Goal: Information Seeking & Learning: Check status

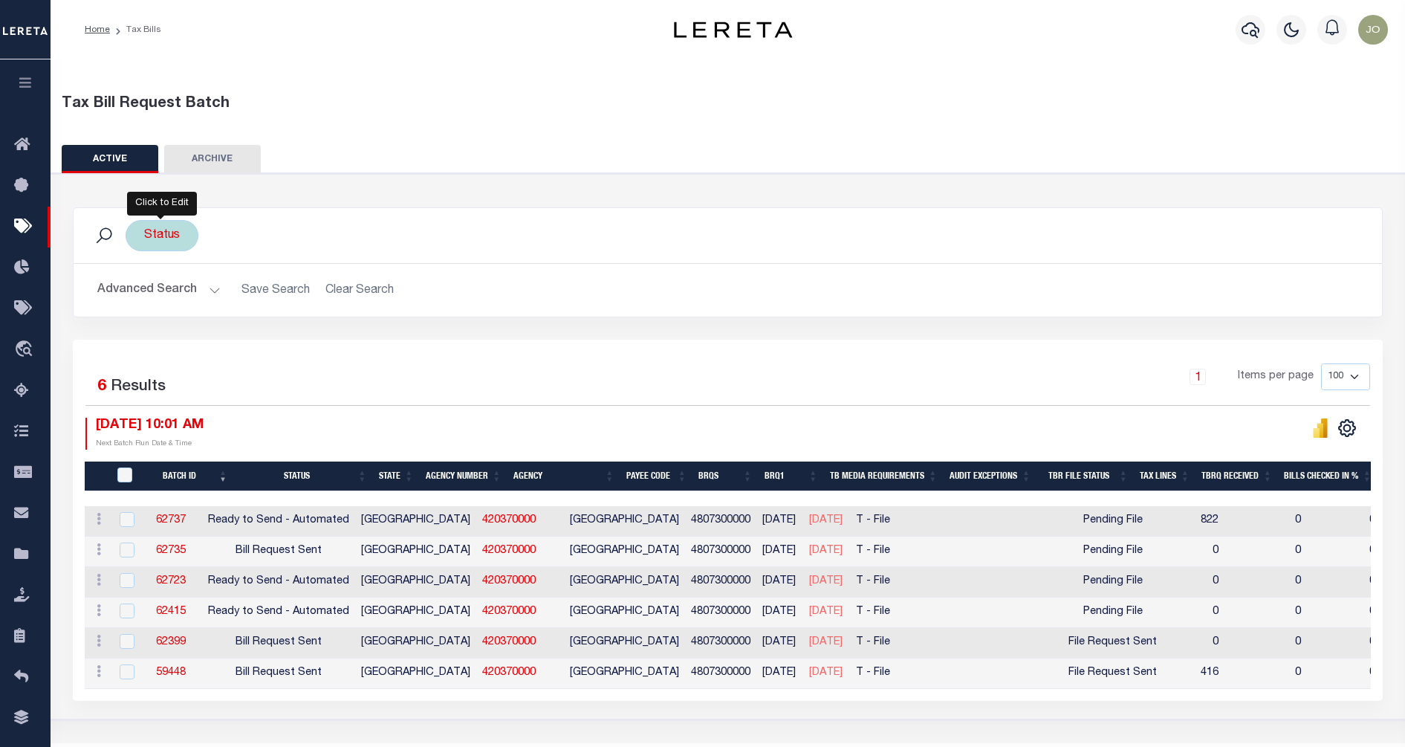
click at [155, 237] on div "Status" at bounding box center [162, 235] width 73 height 31
select select
click at [382, 371] on div "Selected 6 Results" at bounding box center [237, 384] width 305 height 42
click at [177, 297] on button "Advanced Search" at bounding box center [158, 290] width 123 height 29
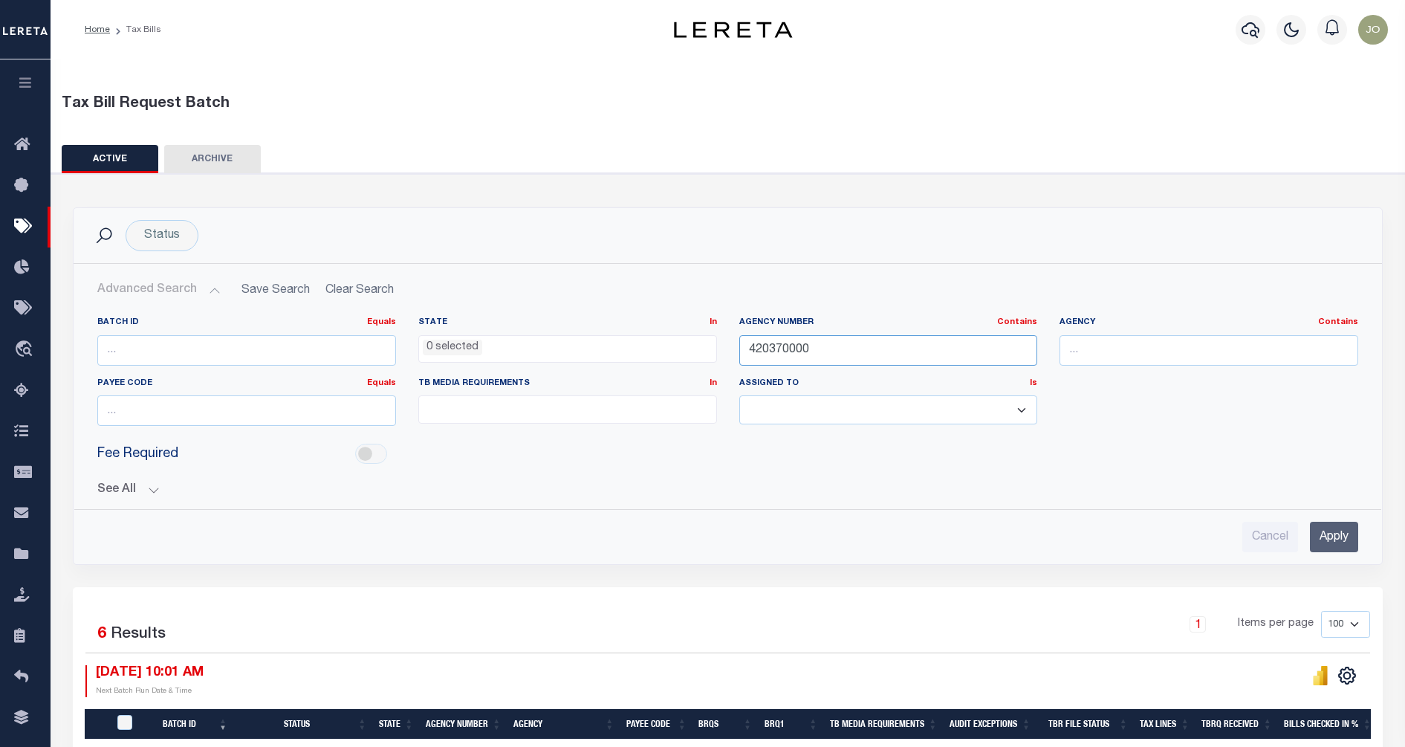
click at [797, 358] on input "420370000" at bounding box center [888, 350] width 299 height 30
paste input "0901"
type input "090170000"
click at [1359, 530] on div "Cancel Apply" at bounding box center [727, 531] width 1285 height 42
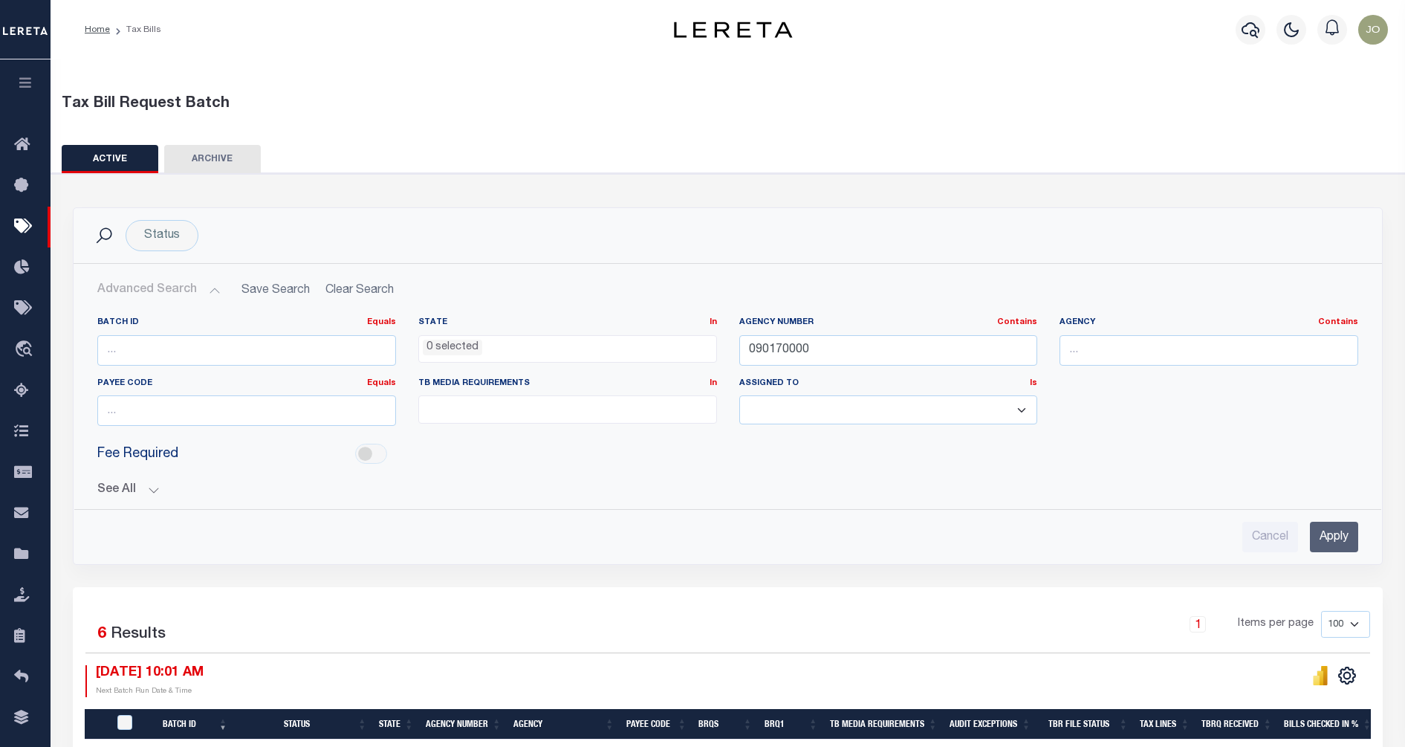
click at [1347, 537] on input "Apply" at bounding box center [1334, 537] width 48 height 30
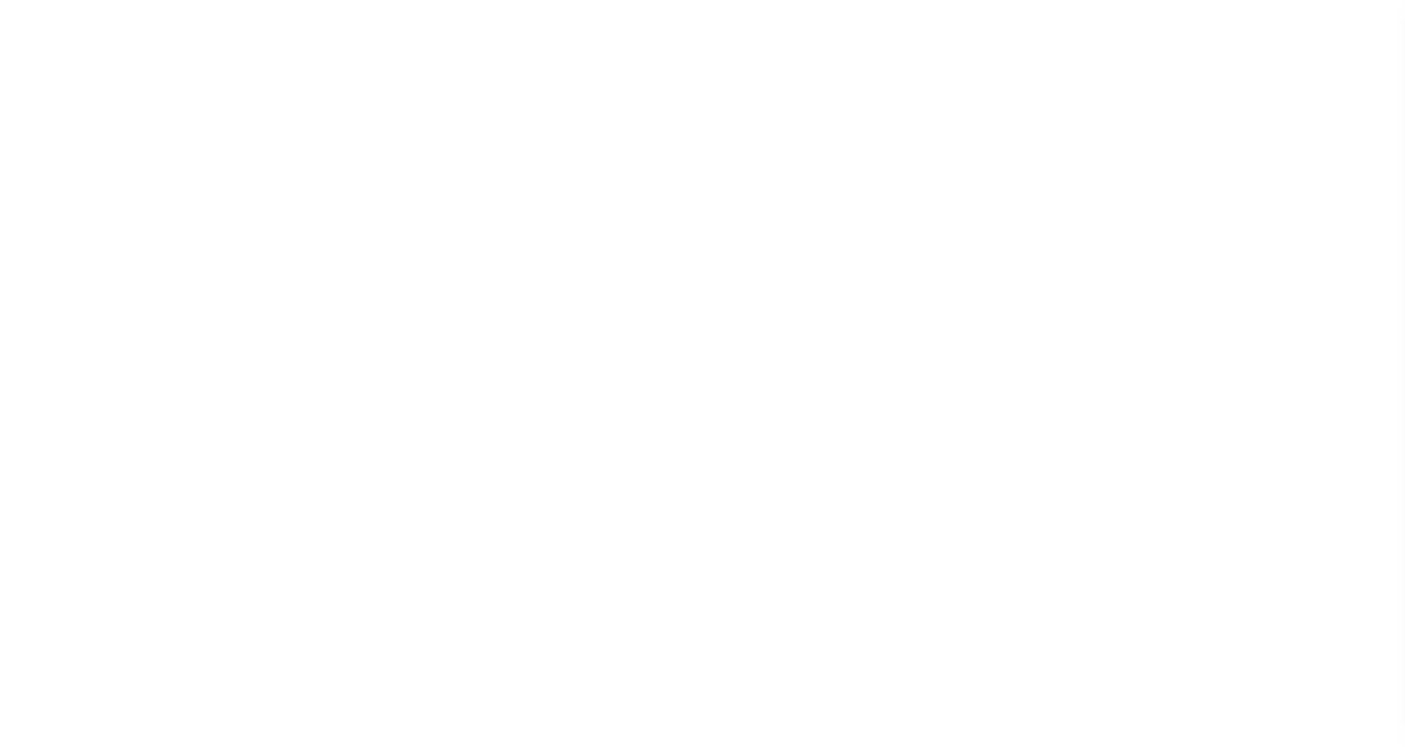
select select "RTA"
select select "28"
select select "22"
select select "1"
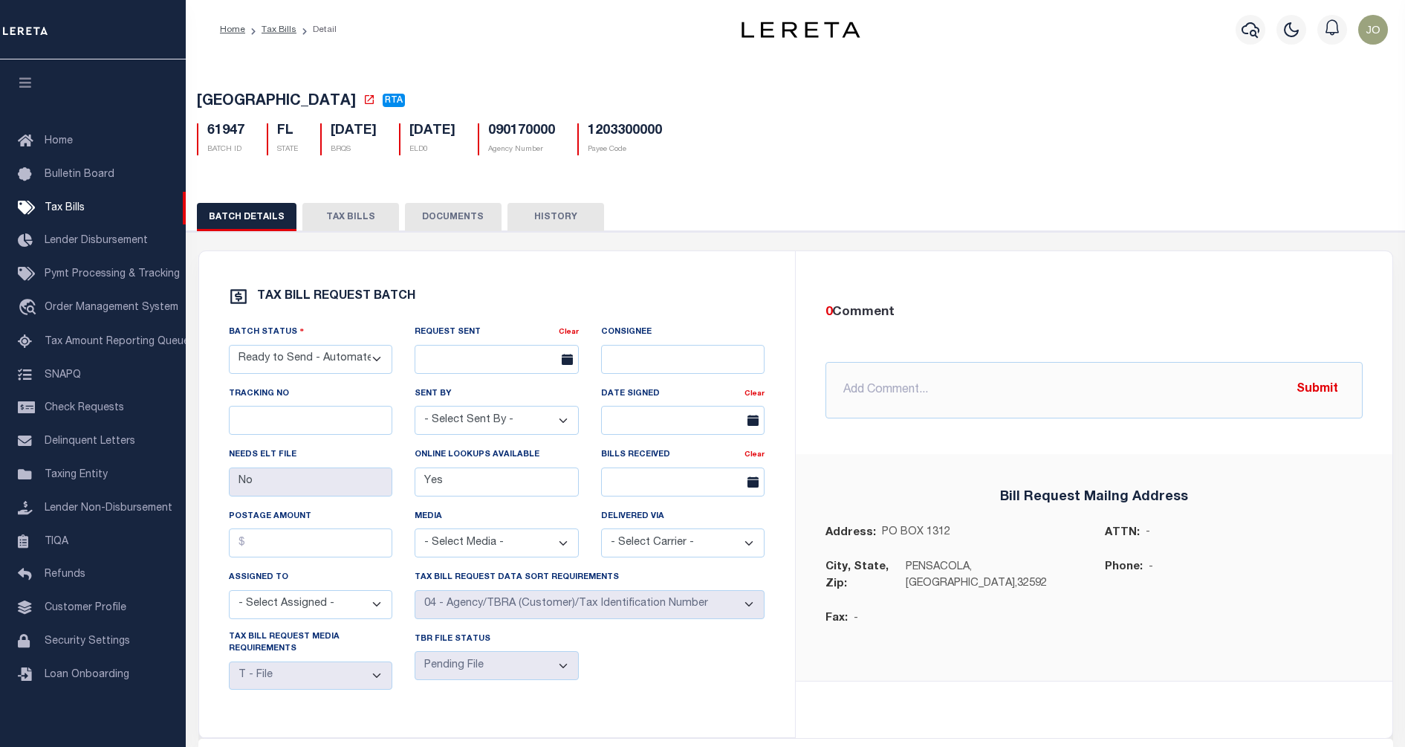
click at [348, 219] on button "TAX BILLS" at bounding box center [350, 217] width 97 height 28
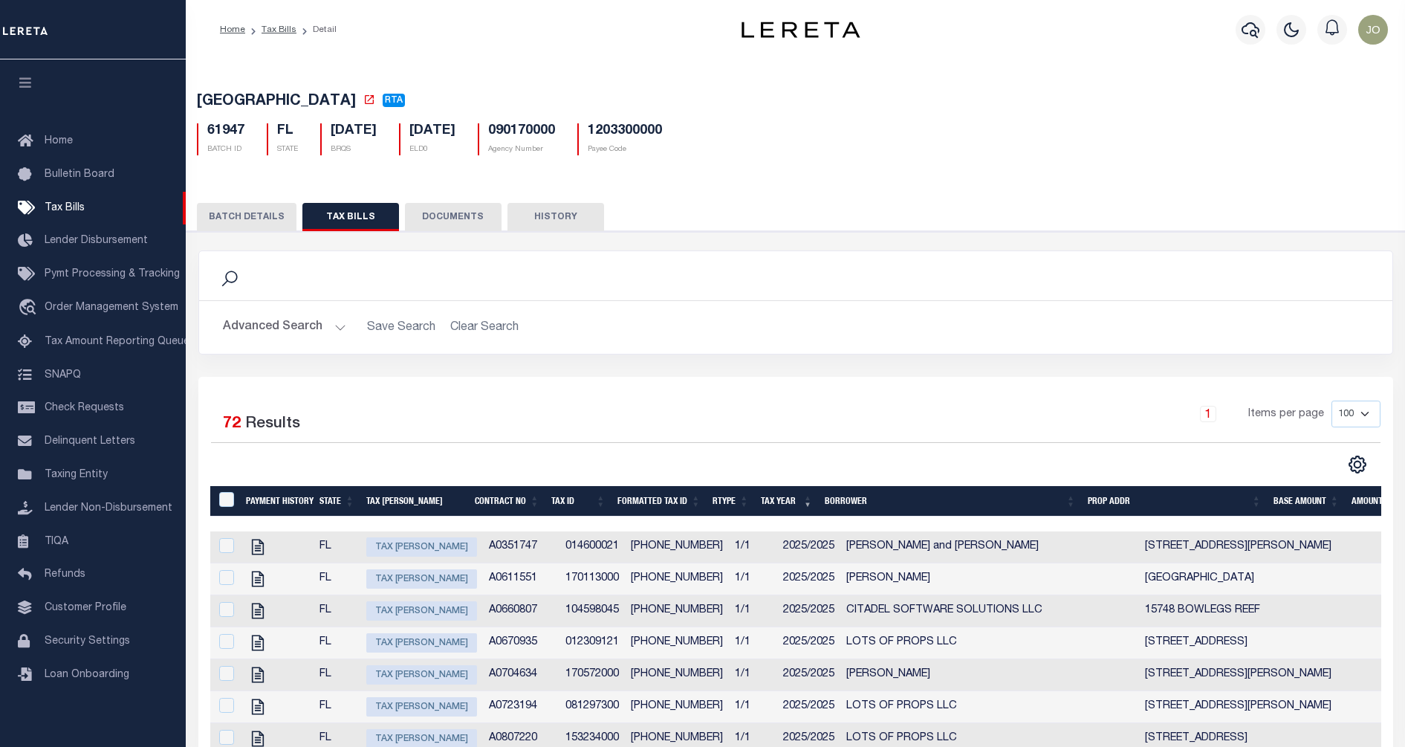
scroll to position [93, 0]
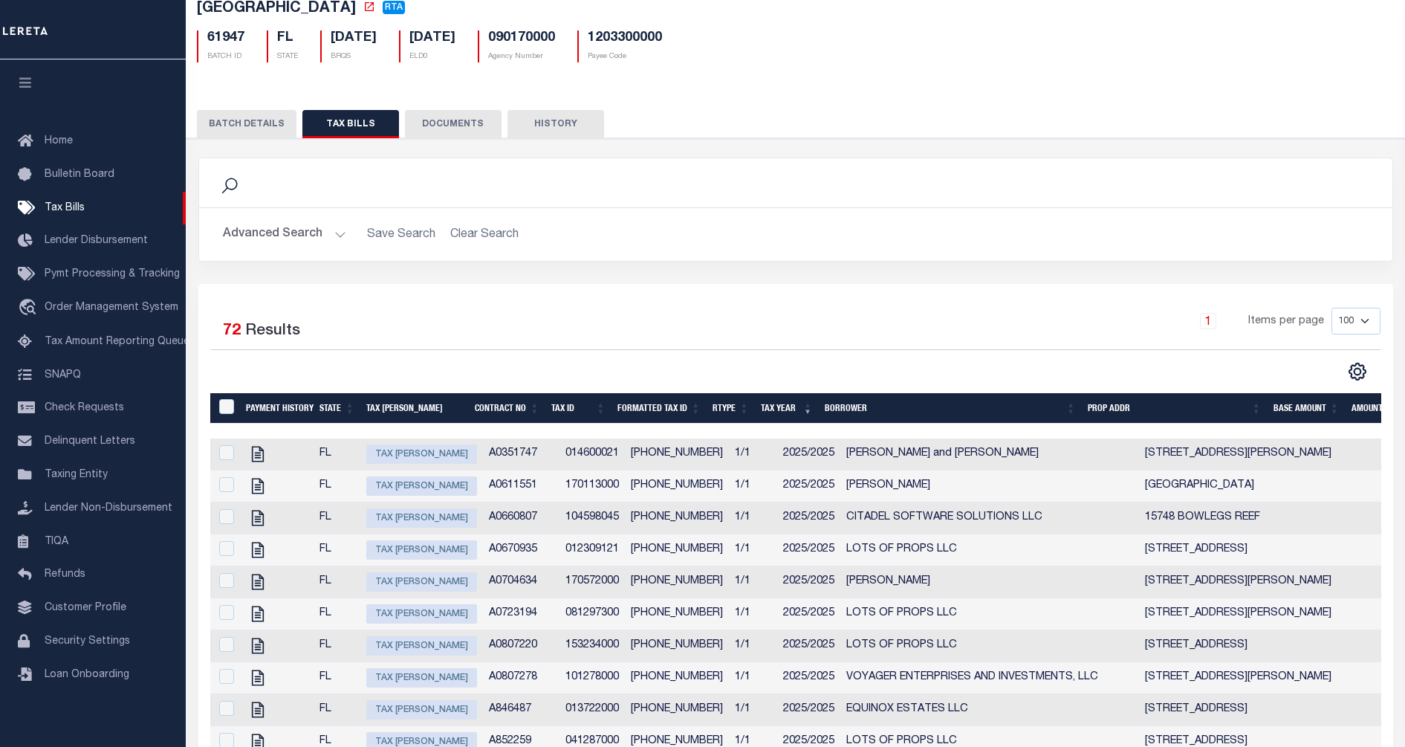
click at [585, 456] on td "014600021" at bounding box center [592, 454] width 65 height 32
checkbox input "true"
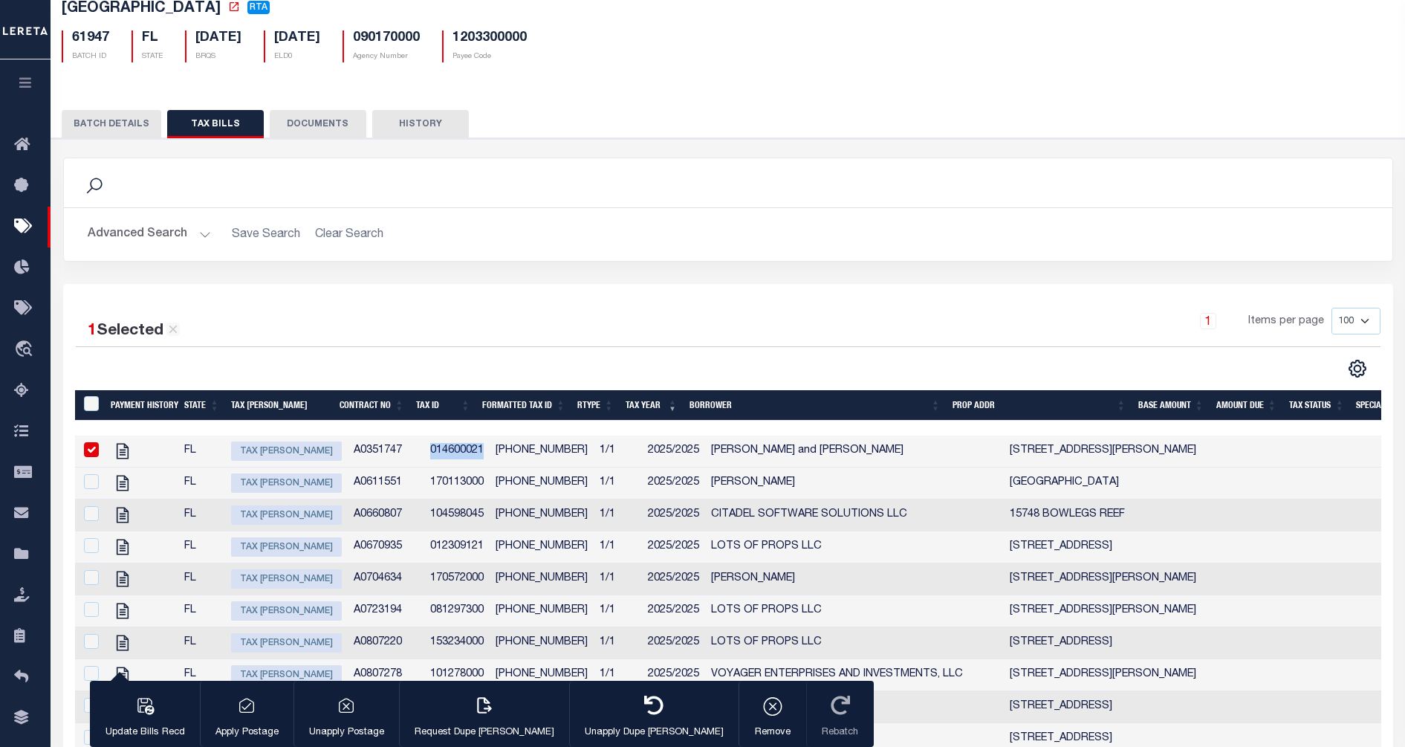
copy td "014600021"
click at [438, 491] on td "170113000" at bounding box center [456, 483] width 65 height 32
checkbox input "false"
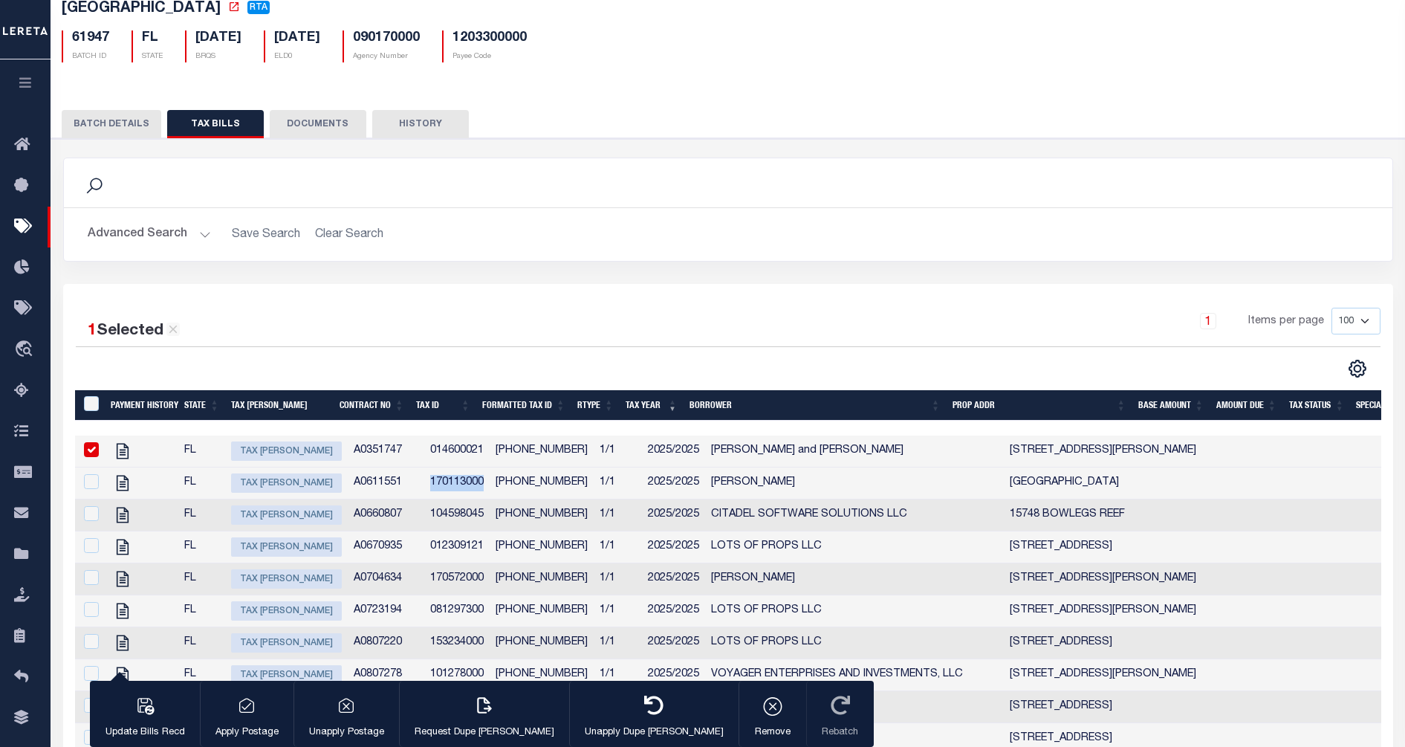
copy td "170113000"
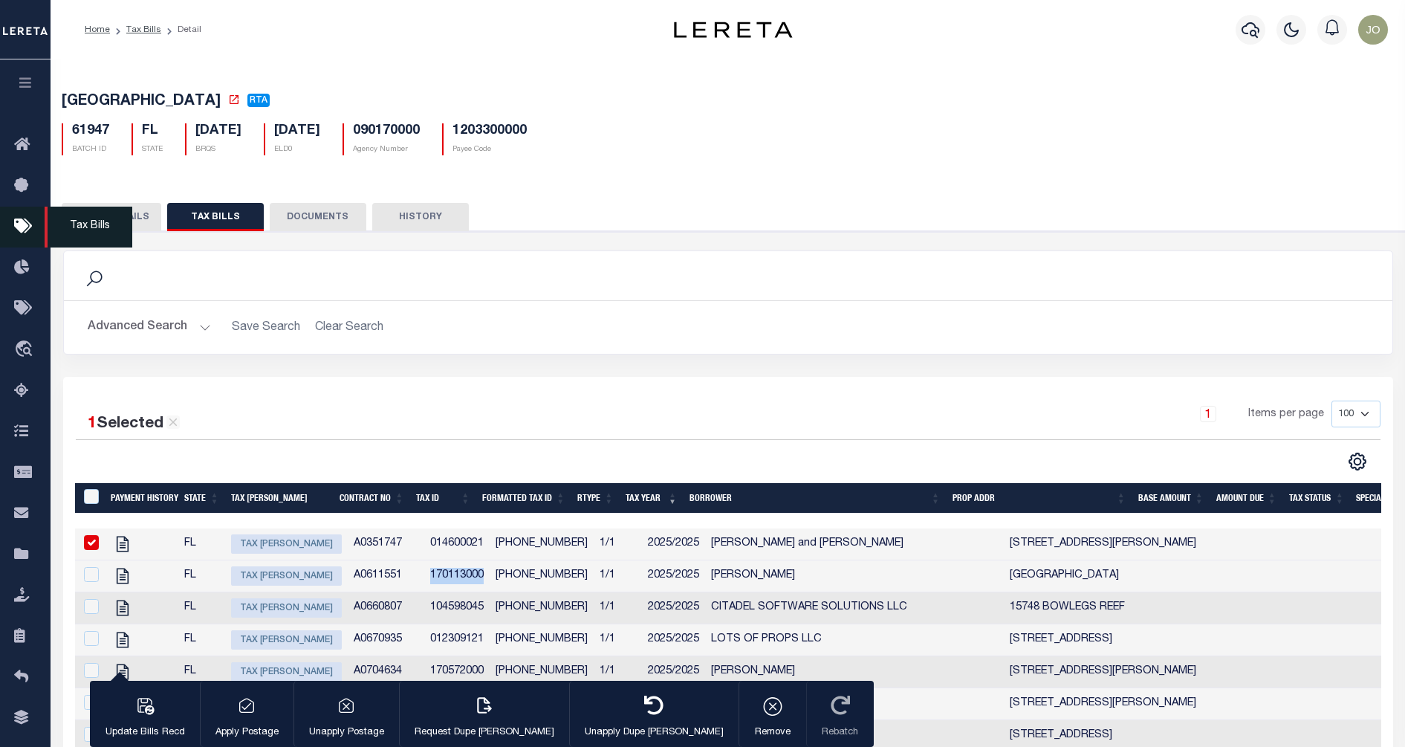
click at [75, 227] on span "Tax Bills" at bounding box center [89, 227] width 88 height 41
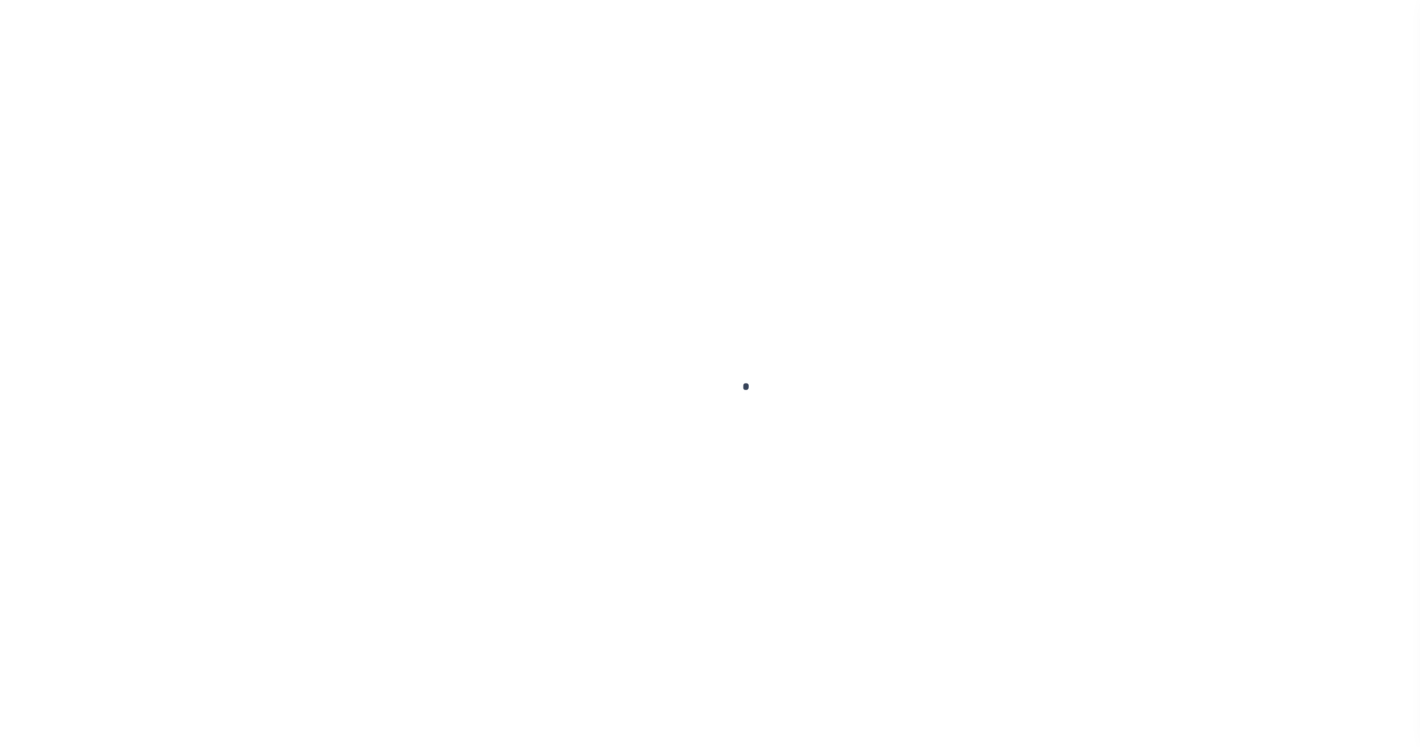
select select
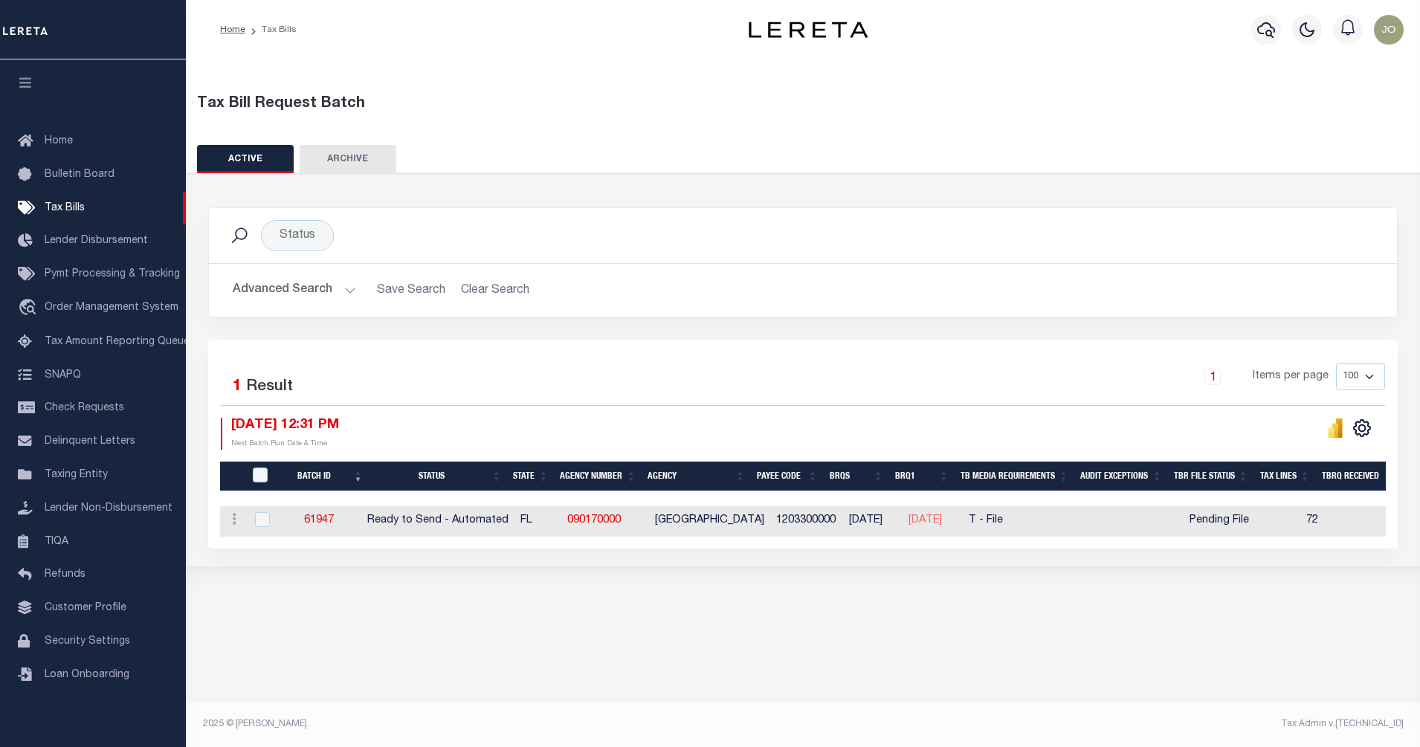
click at [337, 290] on button "Advanced Search" at bounding box center [294, 290] width 123 height 29
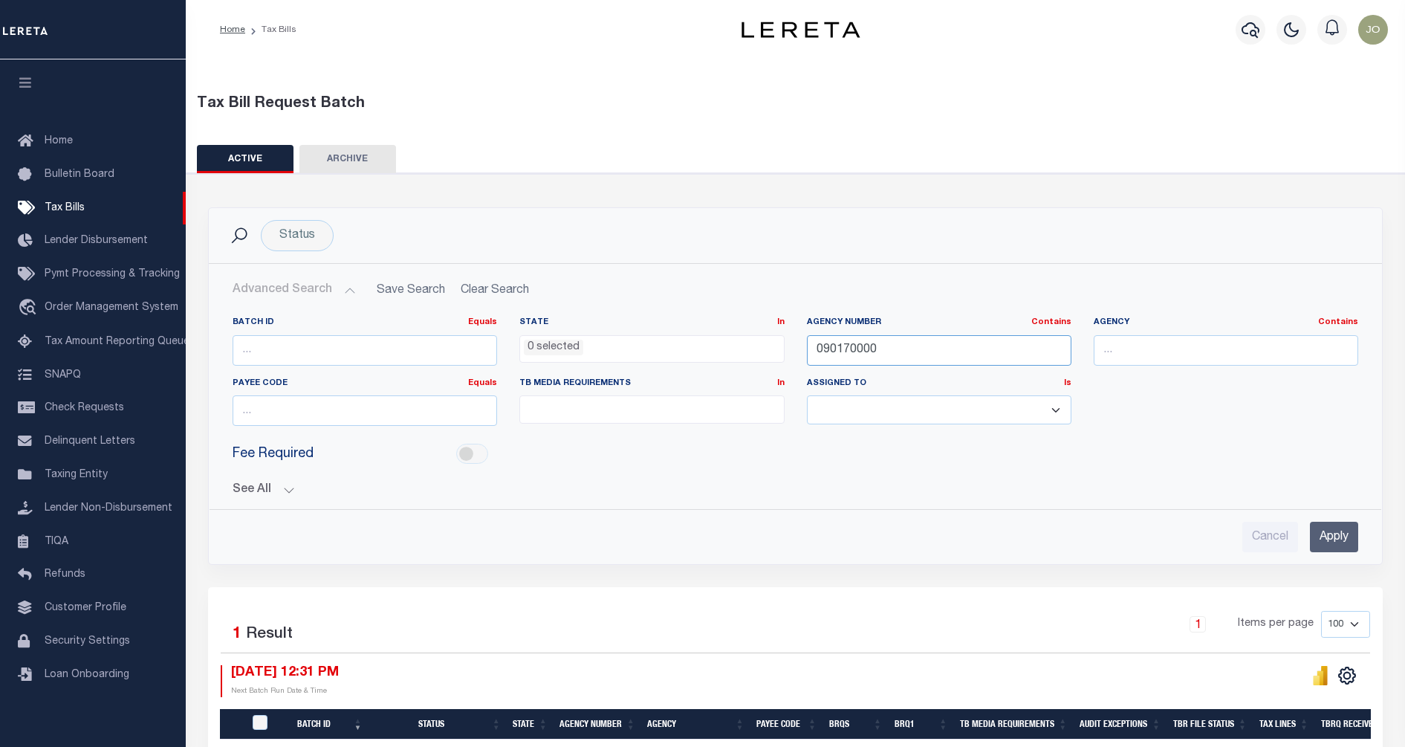
click at [865, 350] on input "090170000" at bounding box center [939, 350] width 265 height 30
paste input "1016"
type input "010160000"
click at [1338, 538] on input "Apply" at bounding box center [1334, 537] width 48 height 30
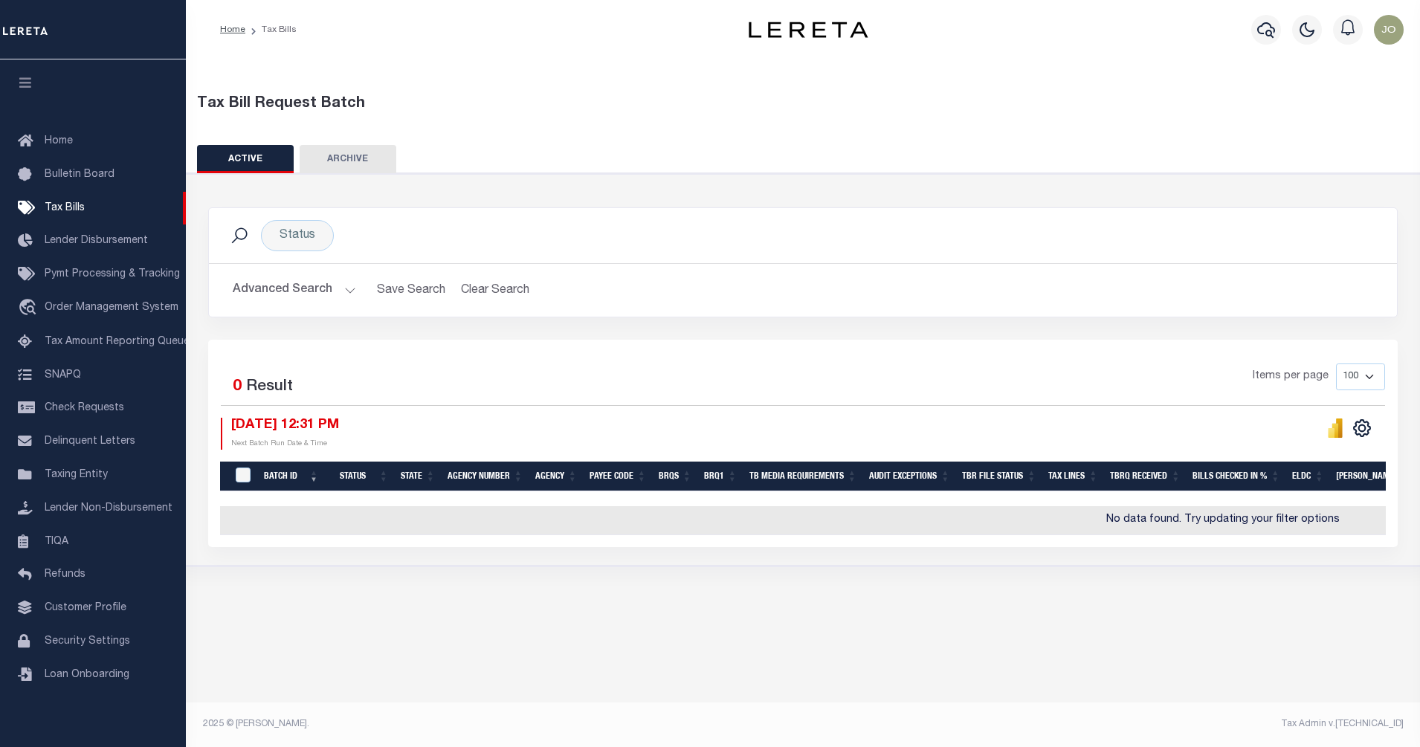
click at [334, 289] on button "Advanced Search" at bounding box center [294, 290] width 123 height 29
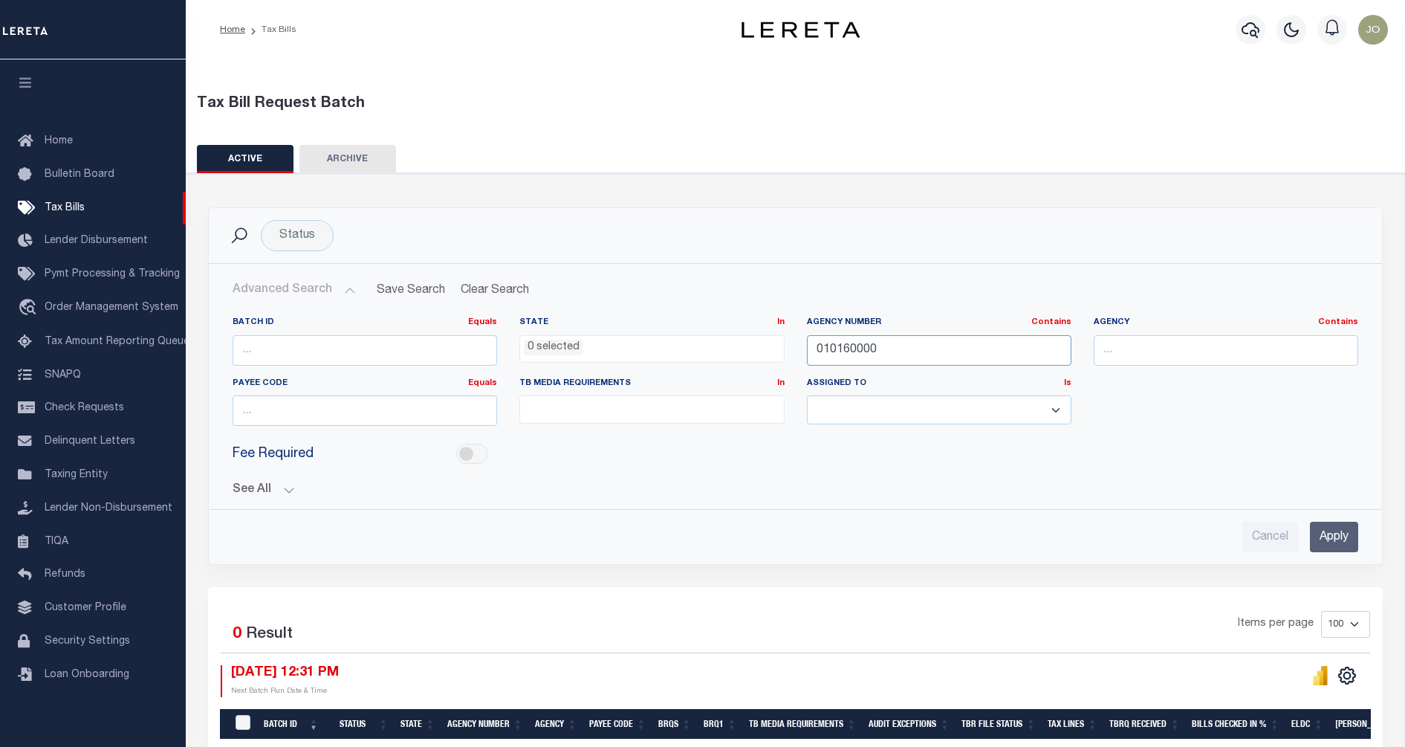
click at [840, 352] on input "010160000" at bounding box center [939, 350] width 265 height 30
click at [725, 233] on div "Status Search" at bounding box center [796, 235] width 1150 height 31
click at [613, 459] on div "Fee Required" at bounding box center [795, 454] width 1148 height 33
click at [535, 540] on div "Cancel Apply" at bounding box center [796, 537] width 1126 height 30
